Goal: Check status: Check status

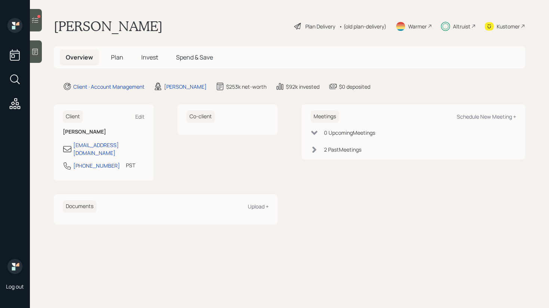
click at [151, 56] on span "Invest" at bounding box center [149, 57] width 17 height 8
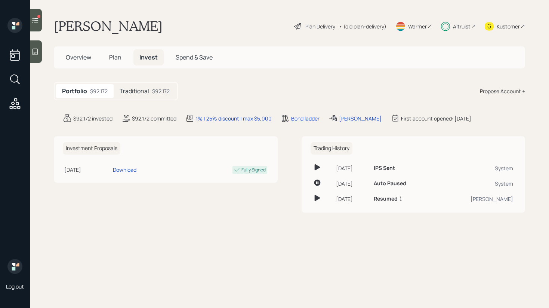
click at [153, 84] on div "Portfolio $92,172 Traditional $92,172" at bounding box center [116, 91] width 124 height 18
click at [152, 89] on div "$92,172" at bounding box center [161, 91] width 18 height 8
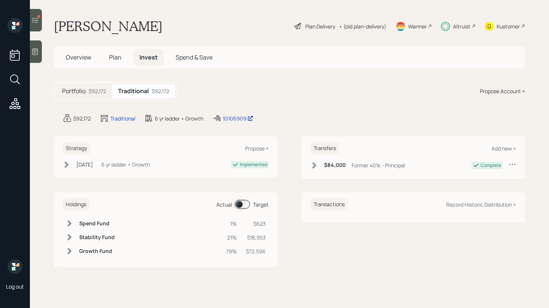
click at [245, 203] on span at bounding box center [242, 204] width 15 height 9
click at [217, 176] on div "Strategy Propose + [DATE] [DATE] 12:35 PM EDT 6 yr ladder • Growth Implemented" at bounding box center [166, 156] width 224 height 41
click at [236, 120] on div "10106909" at bounding box center [238, 118] width 31 height 8
click at [245, 205] on span at bounding box center [242, 204] width 15 height 9
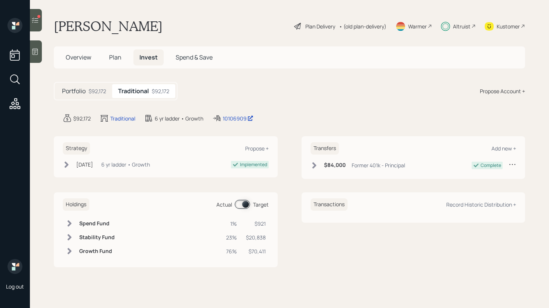
click at [240, 206] on span at bounding box center [242, 204] width 15 height 9
click at [241, 205] on span at bounding box center [242, 204] width 15 height 9
click at [69, 238] on icon at bounding box center [70, 237] width 4 height 6
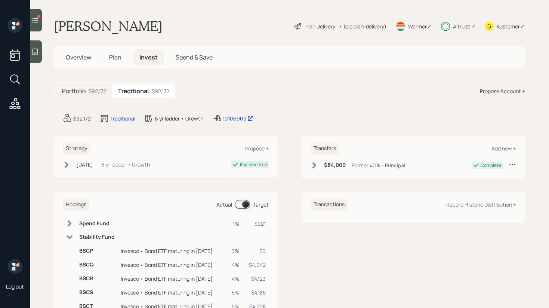
click at [119, 61] on span "Plan" at bounding box center [115, 57] width 12 height 8
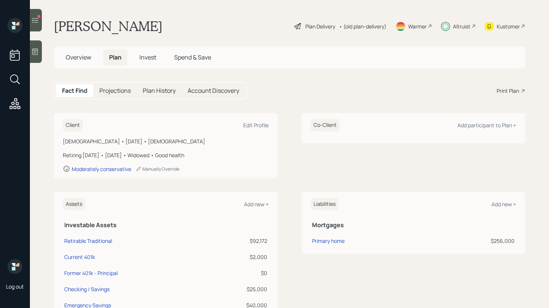
click at [39, 24] on div at bounding box center [36, 20] width 12 height 22
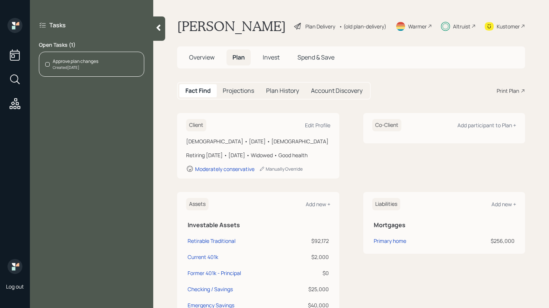
click at [157, 36] on div at bounding box center [159, 28] width 12 height 24
